Goal: Ask a question: Seek information or help from site administrators or community

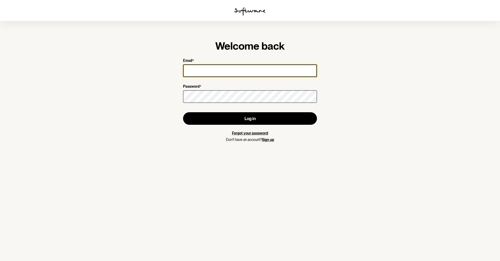
click at [231, 75] on input "Email *" at bounding box center [250, 71] width 134 height 13
type input "[EMAIL_ADDRESS][DOMAIN_NAME]"
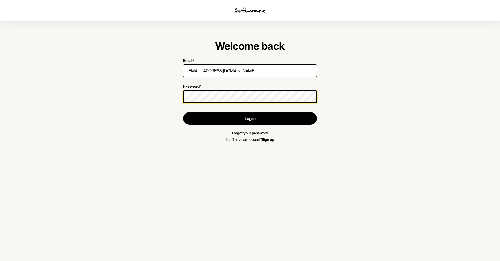
click at [183, 112] on button "Log in" at bounding box center [250, 118] width 134 height 13
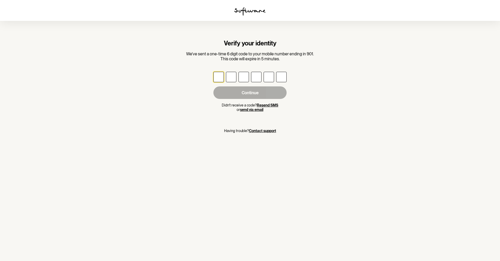
click at [218, 79] on input "text" at bounding box center [218, 77] width 10 height 10
type input "6"
type input "9"
type input "2"
type input "8"
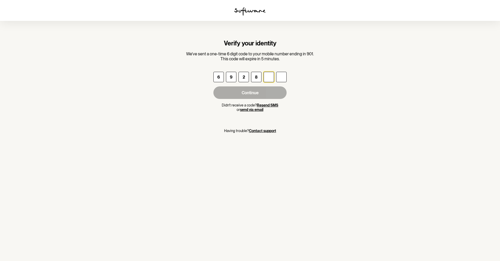
type input "1"
type input "4"
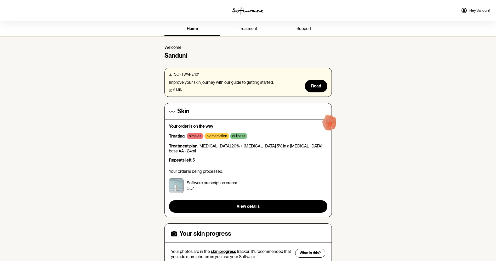
click at [313, 32] on link "support" at bounding box center [304, 29] width 56 height 14
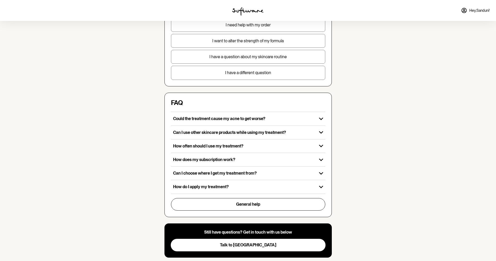
scroll to position [83, 0]
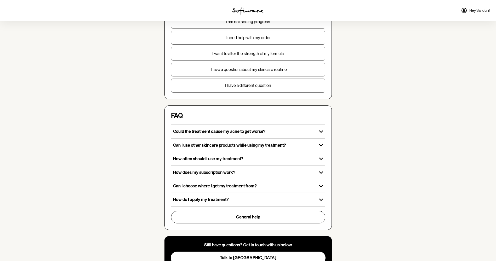
click at [264, 38] on p "I need help with my order" at bounding box center [248, 37] width 154 height 5
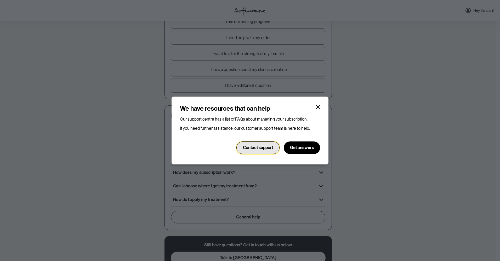
click at [271, 149] on span "Contact support" at bounding box center [258, 147] width 30 height 5
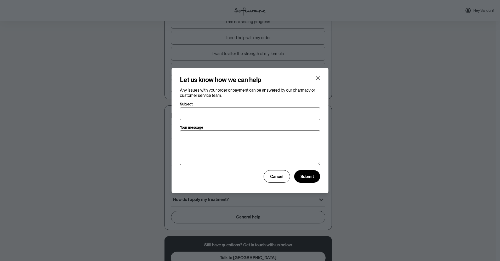
click at [322, 77] on section "Let us know how we can help Any issues with your order or payment can be answer…" at bounding box center [249, 131] width 157 height 126
click at [320, 77] on button "Close" at bounding box center [318, 78] width 8 height 8
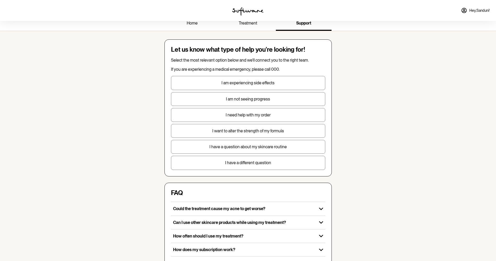
scroll to position [4, 0]
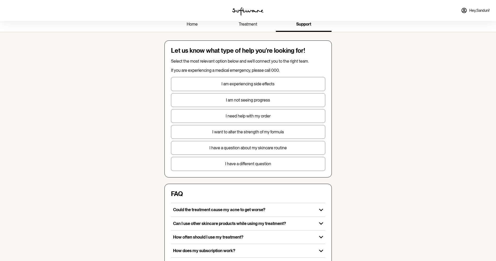
click at [256, 28] on link "treatment" at bounding box center [248, 25] width 56 height 14
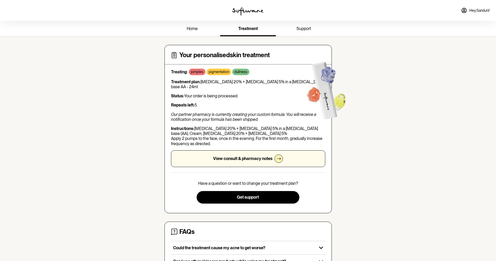
click at [263, 159] on p "View consult & pharmacy notes" at bounding box center [242, 158] width 59 height 5
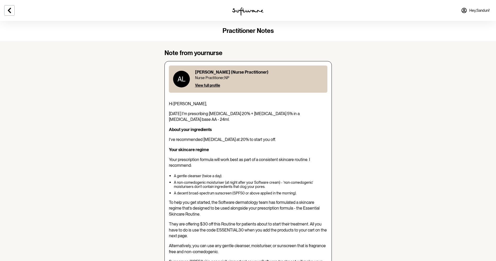
scroll to position [26, 0]
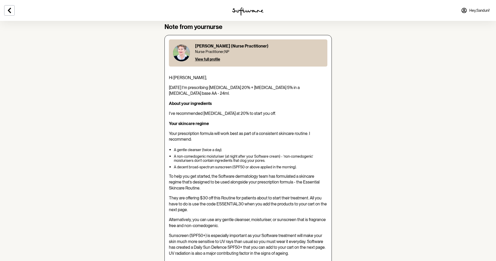
click at [206, 54] on div "[PERSON_NAME] (Nurse Practitioner) Nurse Practitioner , NP View full profile" at bounding box center [231, 53] width 73 height 19
click at [205, 58] on span "View full profile" at bounding box center [207, 59] width 25 height 4
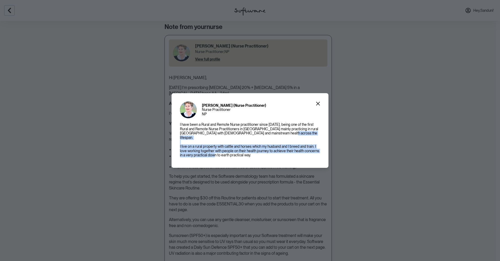
drag, startPoint x: 180, startPoint y: 143, endPoint x: 267, endPoint y: 152, distance: 87.4
click at [267, 152] on p "I have been a Rural and Remote Nurse practitioner since [DATE], being one of th…" at bounding box center [250, 140] width 140 height 35
drag, startPoint x: 267, startPoint y: 152, endPoint x: 256, endPoint y: 155, distance: 11.0
click at [256, 155] on p "I have been a Rural and Remote Nurse practitioner since [DATE], being one of th…" at bounding box center [250, 140] width 140 height 35
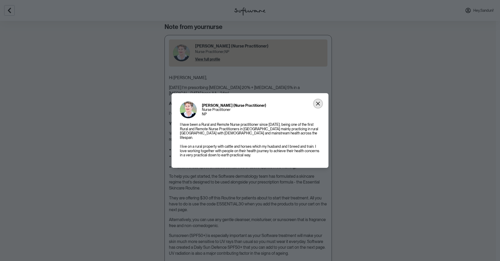
click at [318, 106] on icon "Close" at bounding box center [318, 104] width 4 height 4
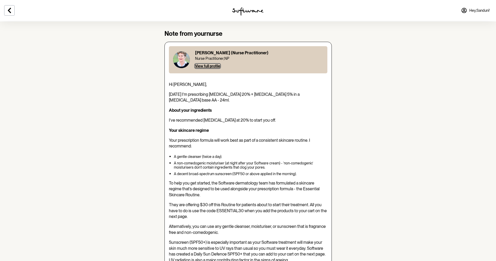
scroll to position [0, 0]
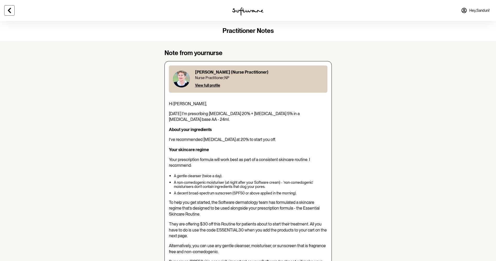
click at [13, 11] on button at bounding box center [9, 10] width 10 height 10
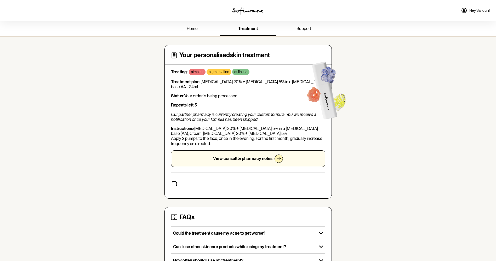
click at [477, 9] on span "Hey, [PERSON_NAME] !" at bounding box center [479, 10] width 20 height 4
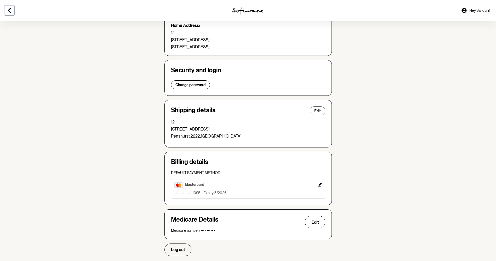
scroll to position [79, 0]
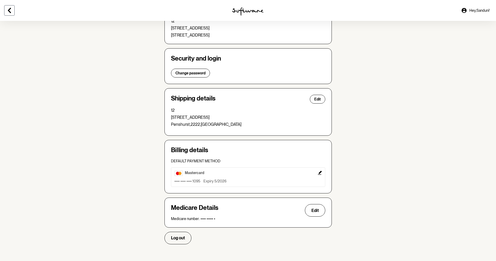
click at [5, 7] on button at bounding box center [9, 10] width 10 height 10
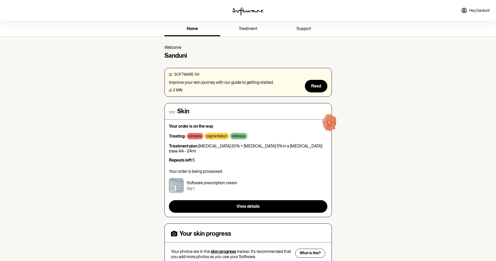
click at [216, 135] on p "pigmentation" at bounding box center [216, 136] width 20 height 4
click at [332, 123] on img at bounding box center [329, 123] width 33 height 33
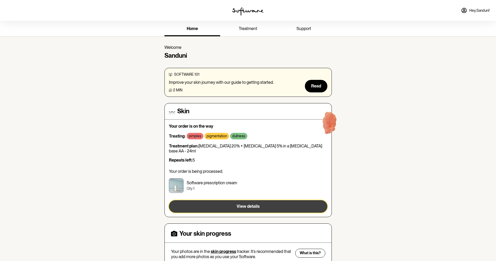
click at [258, 204] on span "View details" at bounding box center [247, 206] width 23 height 5
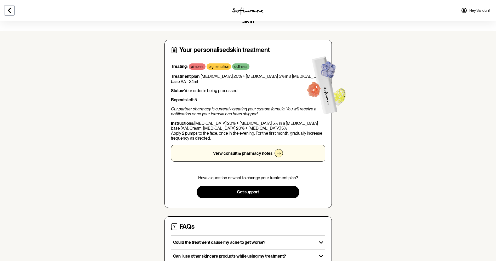
scroll to position [52, 0]
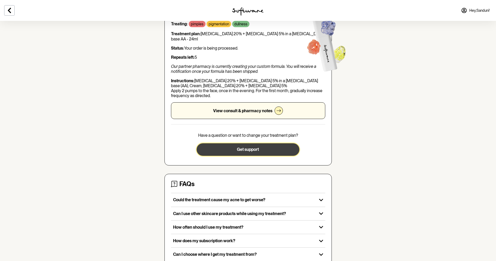
click at [272, 151] on button "Get support" at bounding box center [247, 149] width 103 height 13
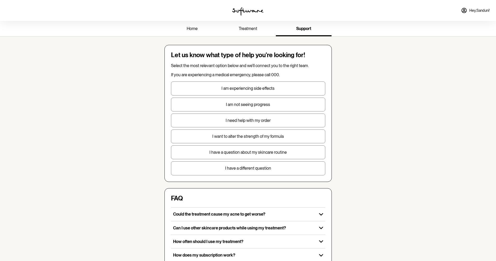
click at [249, 28] on span "treatment" at bounding box center [248, 28] width 19 height 5
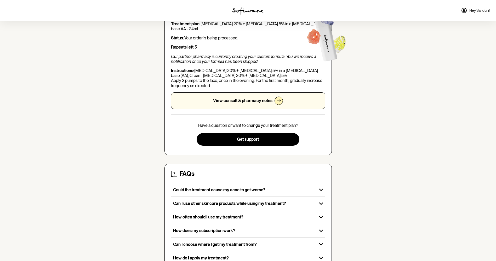
scroll to position [77, 0]
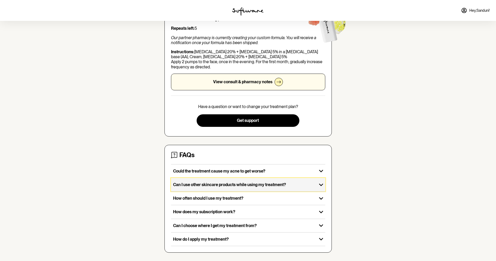
click at [321, 184] on icon "button" at bounding box center [321, 185] width 8 height 8
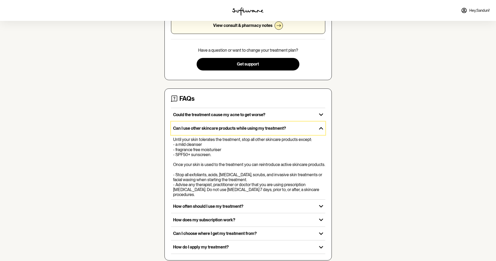
scroll to position [136, 0]
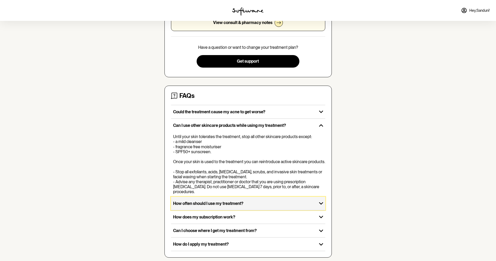
click at [320, 199] on icon "button" at bounding box center [321, 203] width 8 height 8
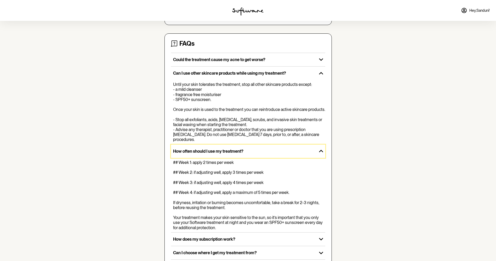
scroll to position [211, 0]
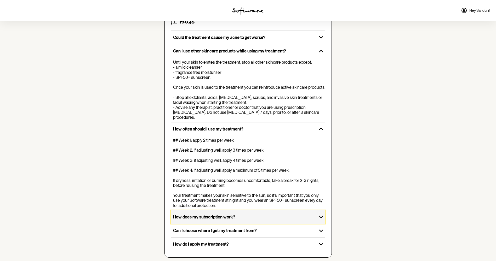
click at [322, 217] on button "How does my subscription work?" at bounding box center [248, 217] width 154 height 13
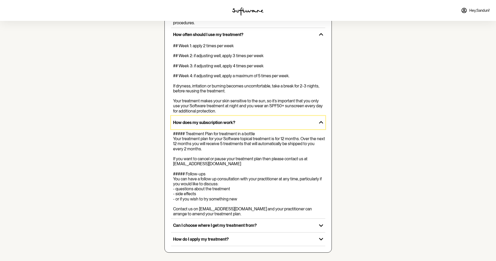
scroll to position [315, 0]
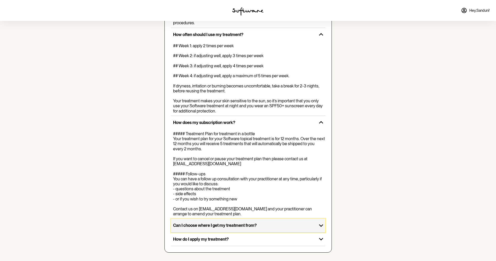
click at [321, 228] on icon "button" at bounding box center [321, 226] width 8 height 8
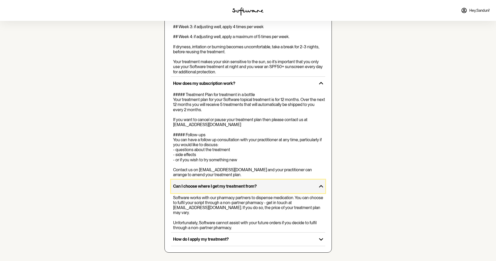
scroll to position [349, 0]
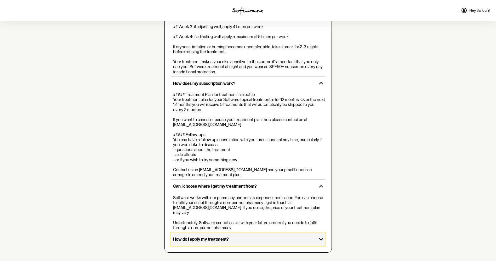
click at [323, 240] on icon "button" at bounding box center [321, 239] width 8 height 8
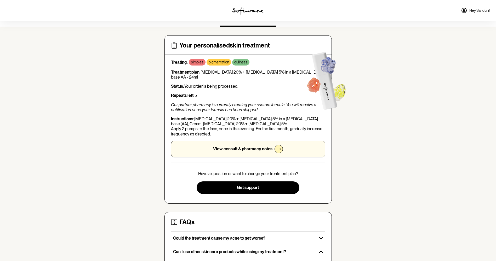
scroll to position [0, 0]
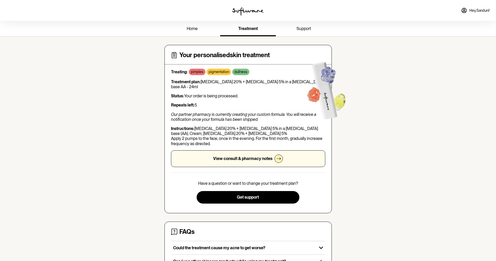
click at [245, 160] on p "View consult & pharmacy notes" at bounding box center [242, 158] width 59 height 5
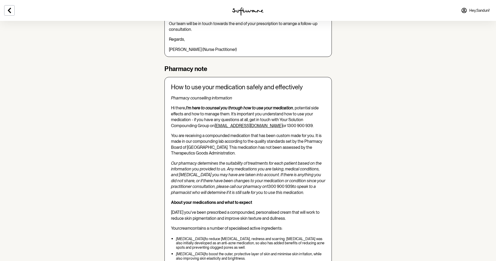
scroll to position [323, 0]
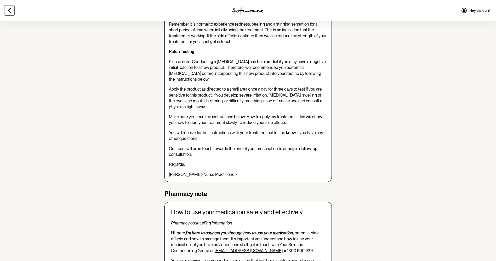
click at [9, 10] on icon at bounding box center [9, 10] width 3 height 5
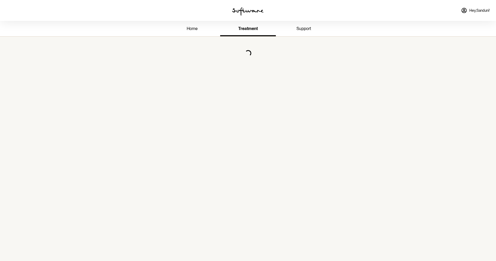
click at [311, 29] on link "support" at bounding box center [304, 29] width 56 height 14
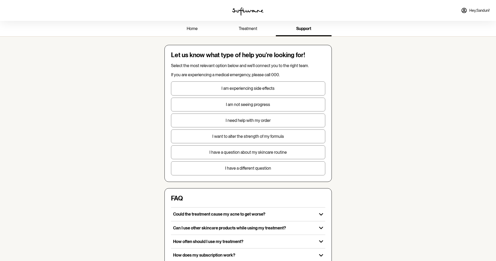
click at [271, 120] on p "I need help with my order" at bounding box center [248, 120] width 154 height 5
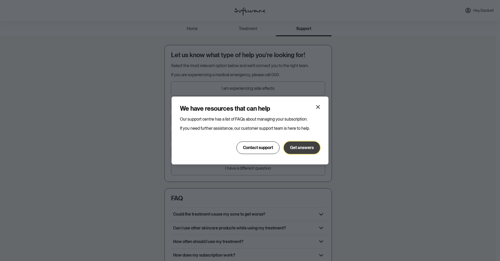
click at [295, 147] on span "Get answers" at bounding box center [302, 147] width 24 height 5
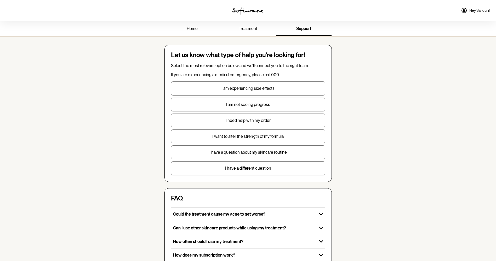
click at [240, 121] on p "I need help with my order" at bounding box center [248, 120] width 154 height 5
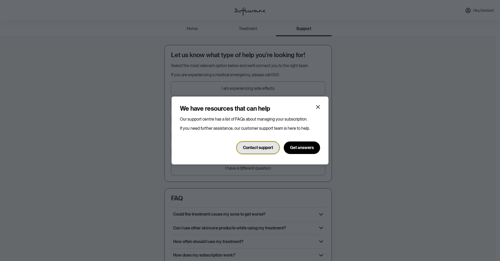
click at [247, 144] on button "Contact support" at bounding box center [257, 148] width 43 height 13
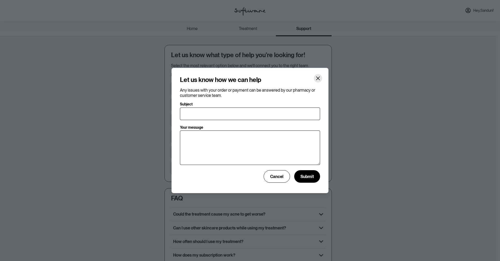
drag, startPoint x: 313, startPoint y: 78, endPoint x: 317, endPoint y: 78, distance: 4.7
click at [315, 78] on header "Let us know how we can help" at bounding box center [250, 80] width 140 height 8
click at [317, 78] on icon "Close" at bounding box center [318, 78] width 4 height 4
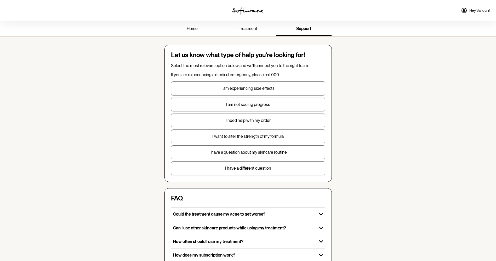
click at [281, 154] on p "I have a question about my skincare routine" at bounding box center [248, 152] width 154 height 5
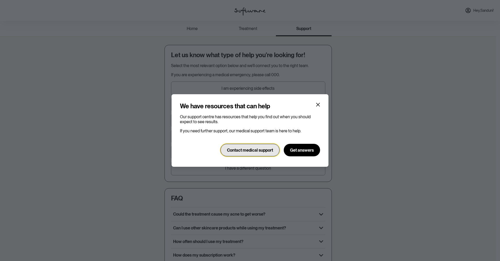
click at [252, 151] on span "Contact medical support" at bounding box center [250, 150] width 46 height 5
